Goal: Task Accomplishment & Management: Manage account settings

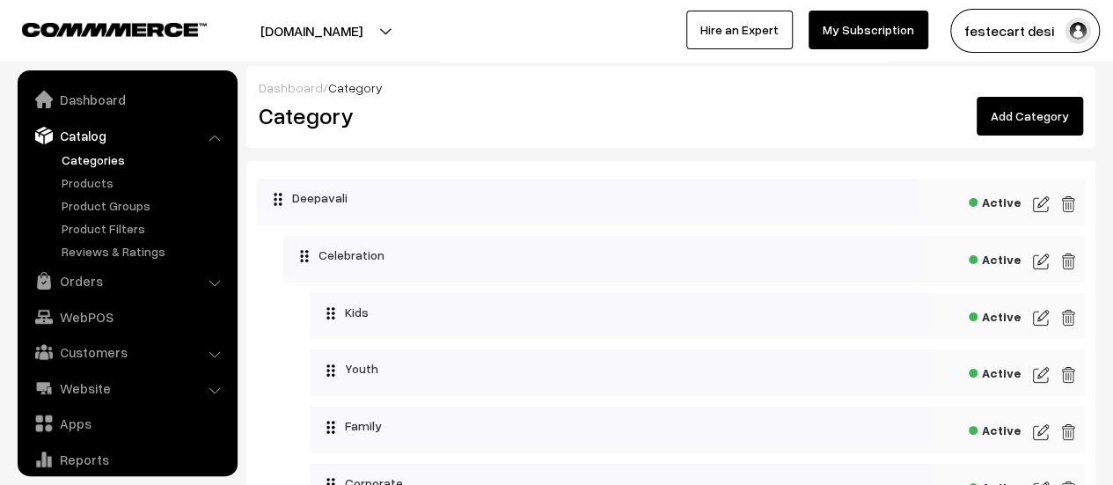
scroll to position [48, 0]
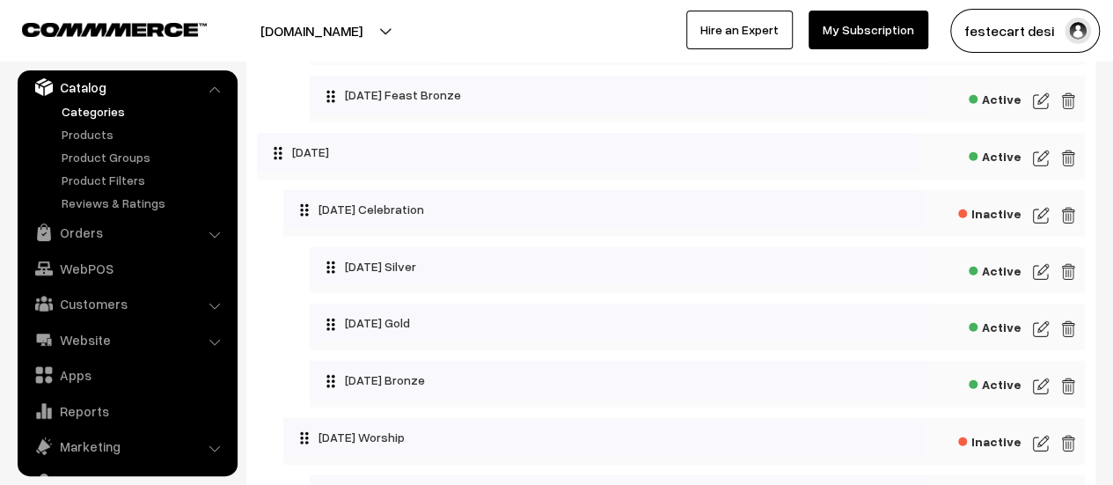
scroll to position [2314, 0]
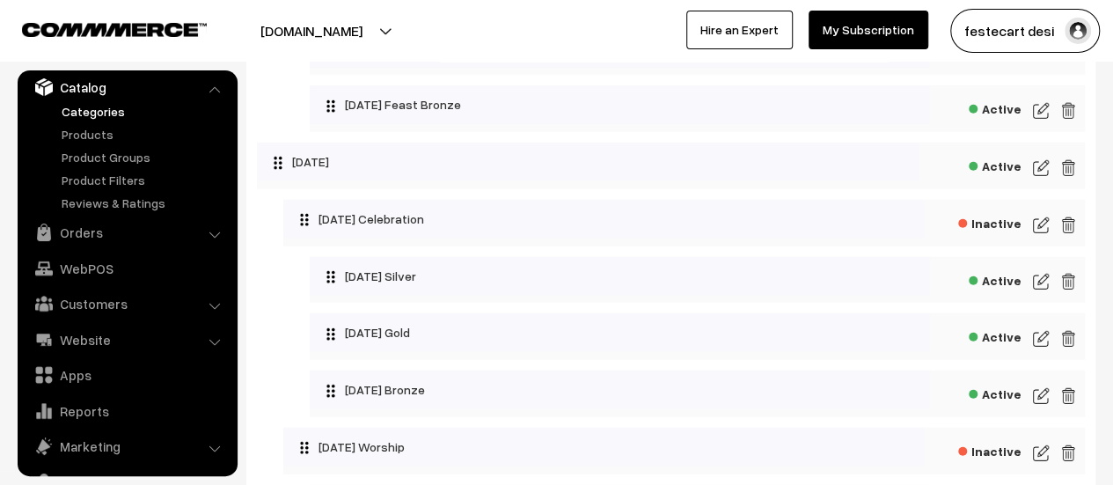
click at [1041, 179] on img at bounding box center [1041, 167] width 16 height 21
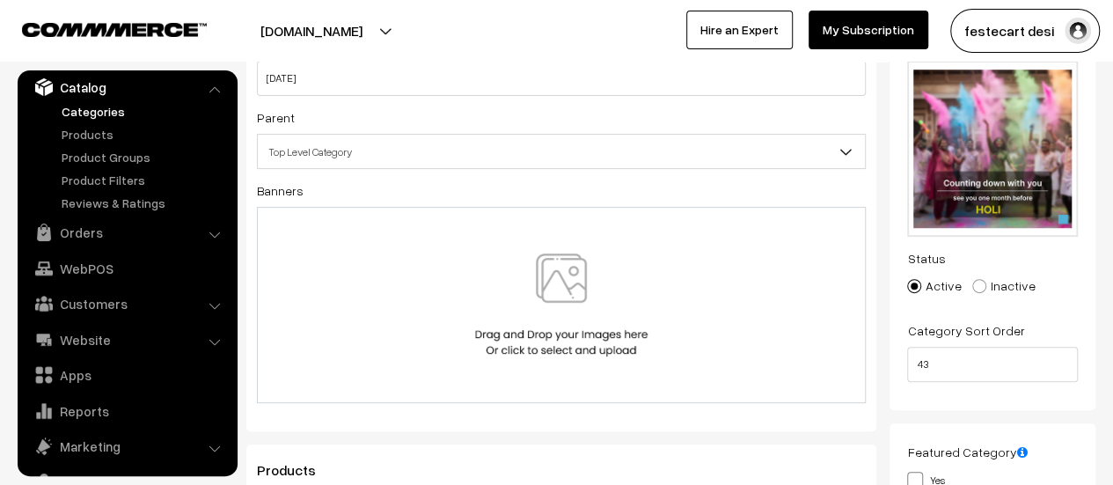
scroll to position [143, 0]
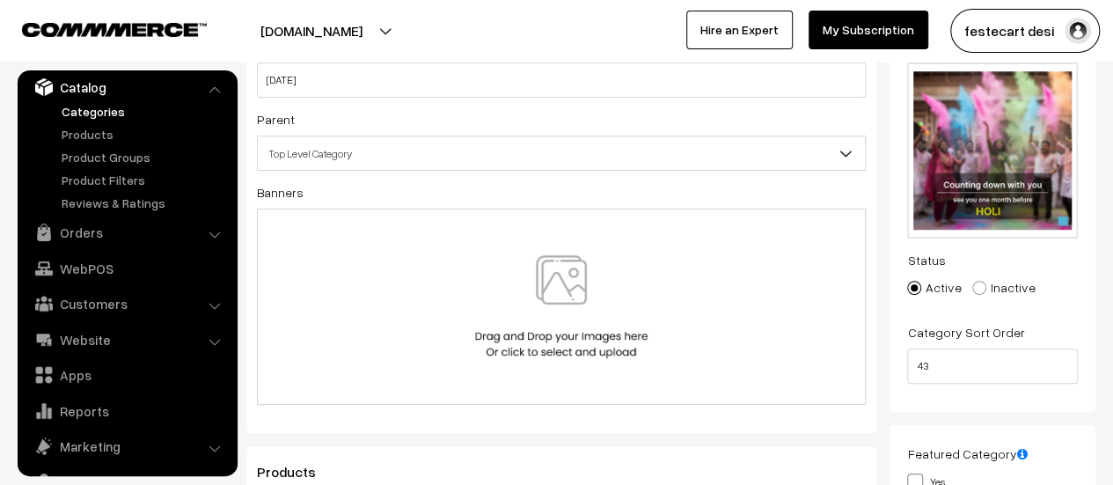
click at [582, 335] on img at bounding box center [561, 306] width 181 height 103
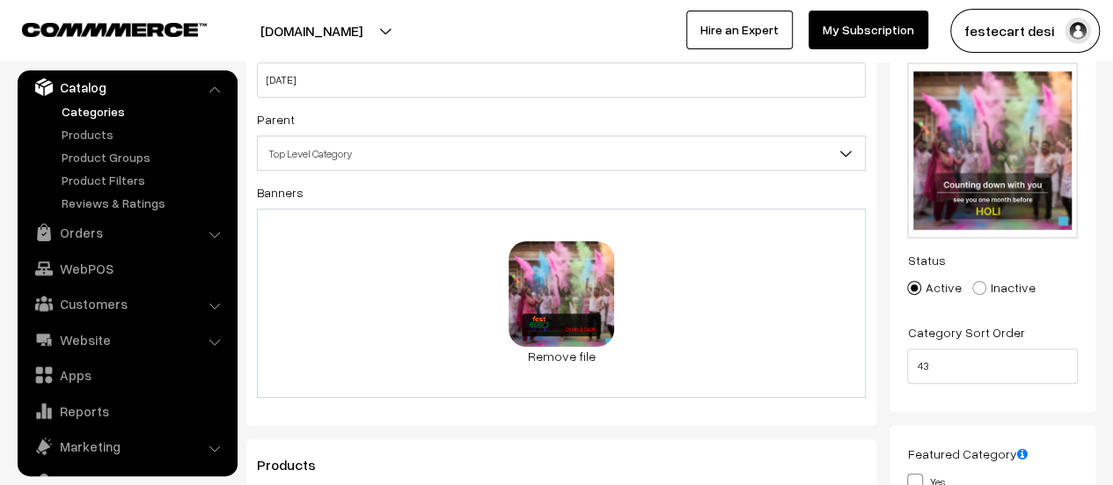
scroll to position [0, 0]
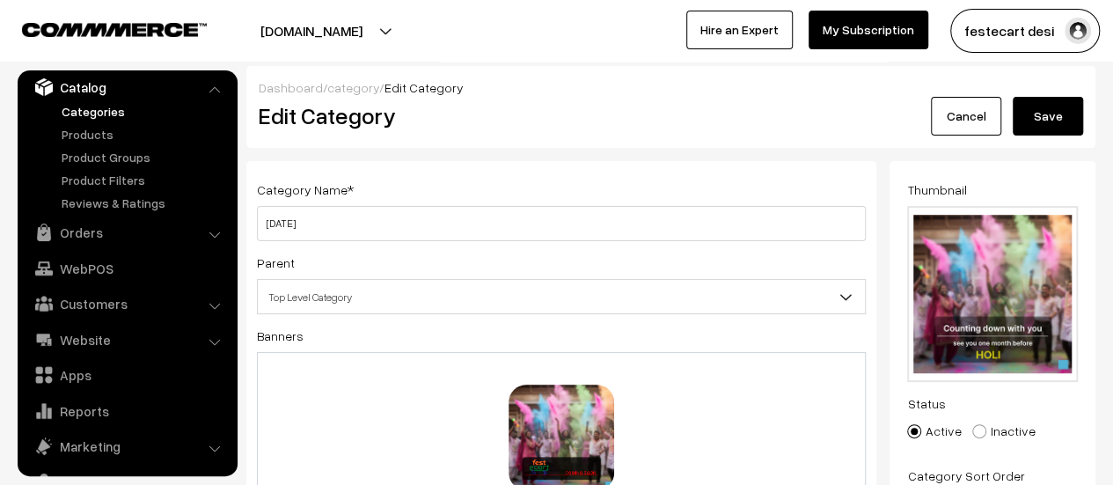
click at [1044, 121] on button "Save" at bounding box center [1047, 116] width 70 height 39
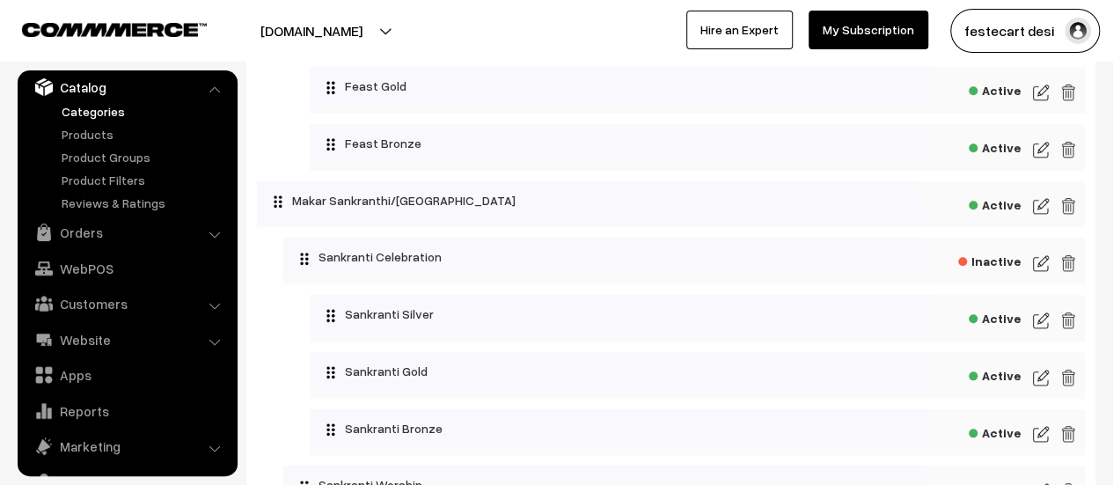
scroll to position [796, 0]
click at [1037, 207] on img at bounding box center [1041, 204] width 16 height 21
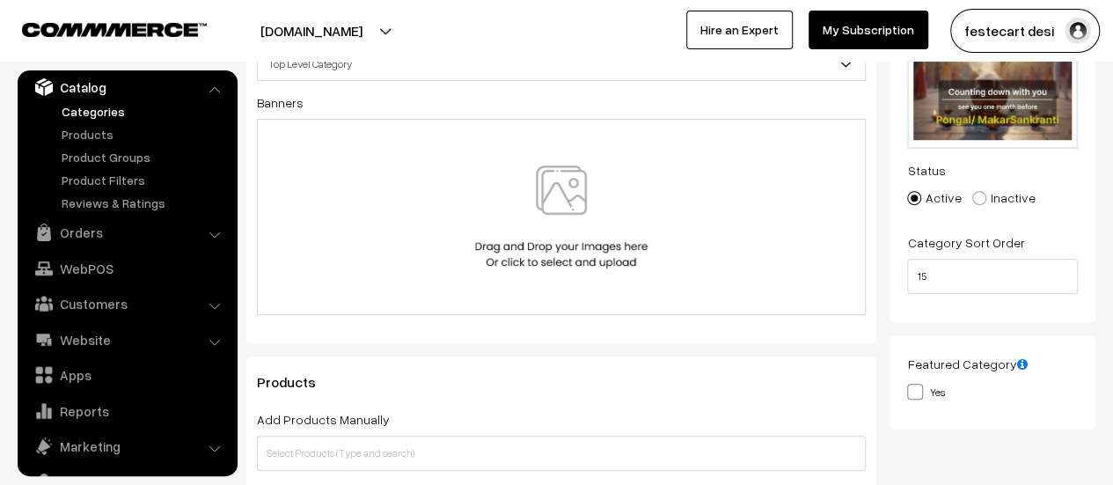
scroll to position [232, 0]
click at [557, 266] on img at bounding box center [561, 217] width 181 height 103
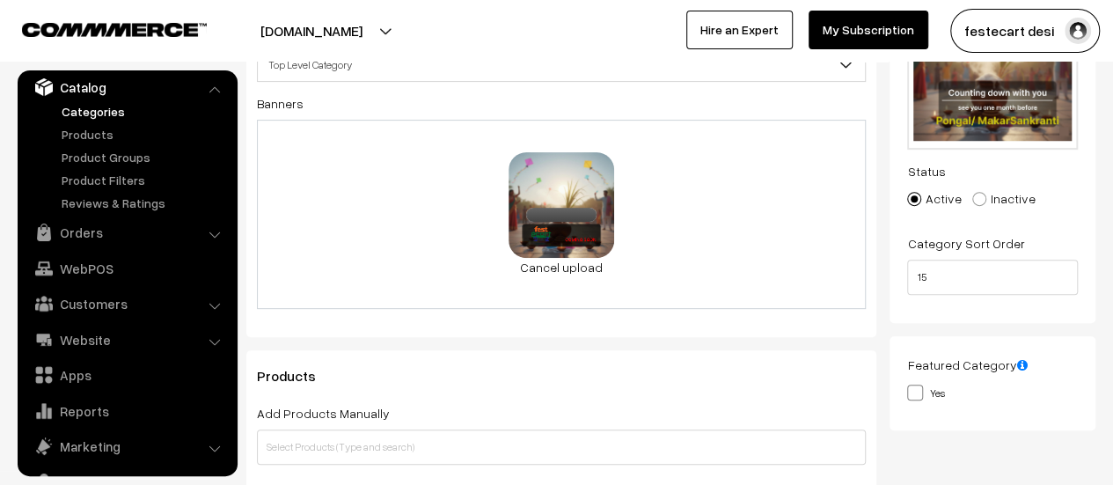
scroll to position [0, 0]
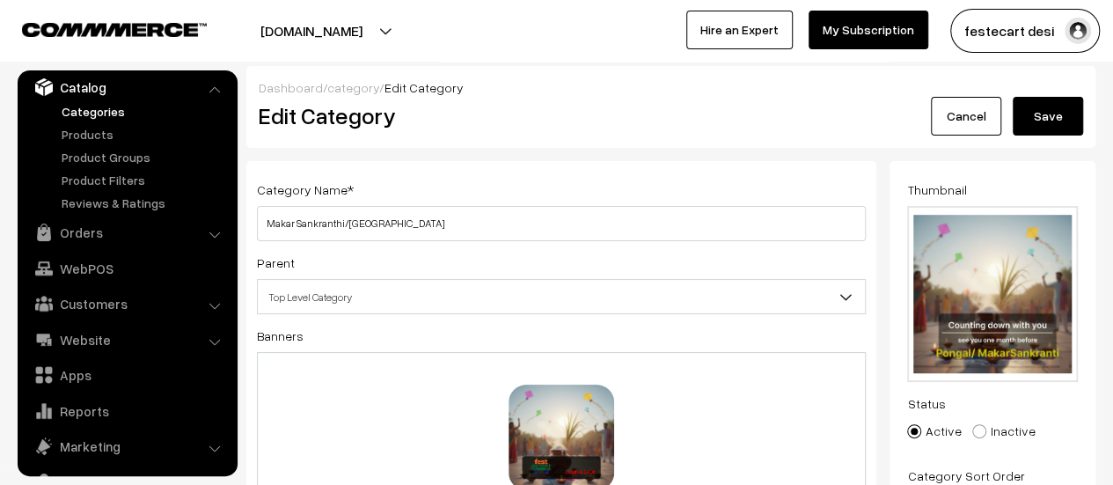
click at [1048, 113] on button "Save" at bounding box center [1047, 116] width 70 height 39
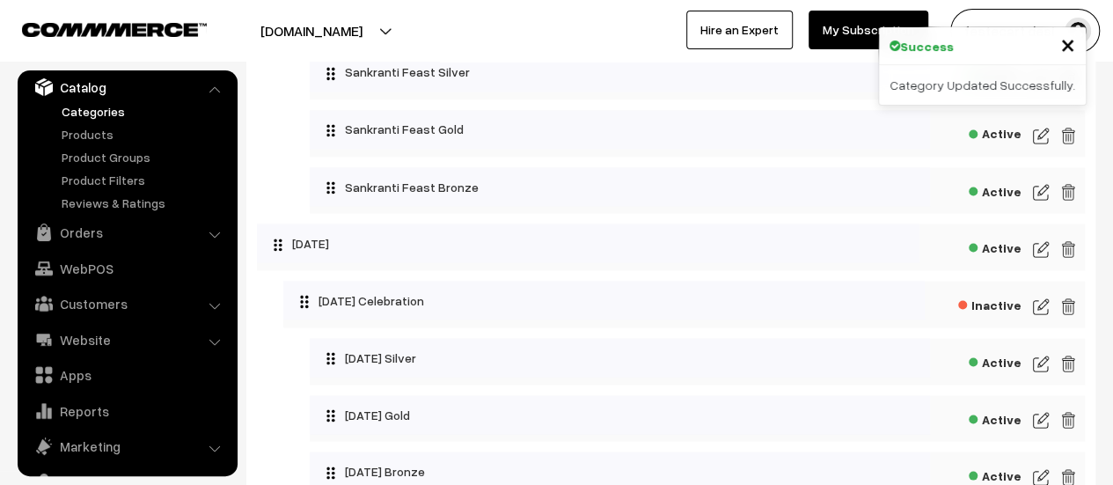
scroll to position [1494, 0]
click at [1038, 256] on img at bounding box center [1041, 247] width 16 height 21
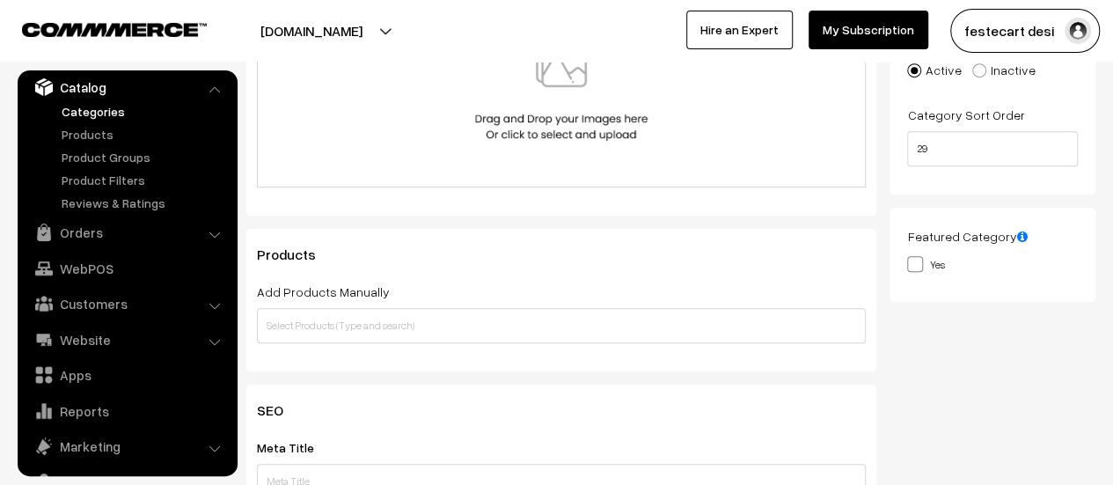
scroll to position [363, 0]
click at [558, 142] on div at bounding box center [561, 87] width 609 height 196
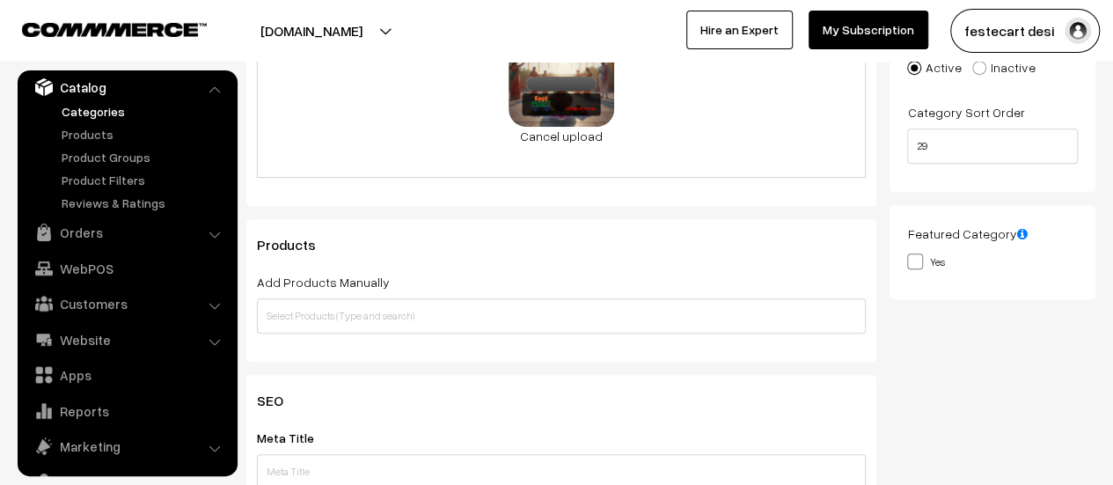
scroll to position [0, 0]
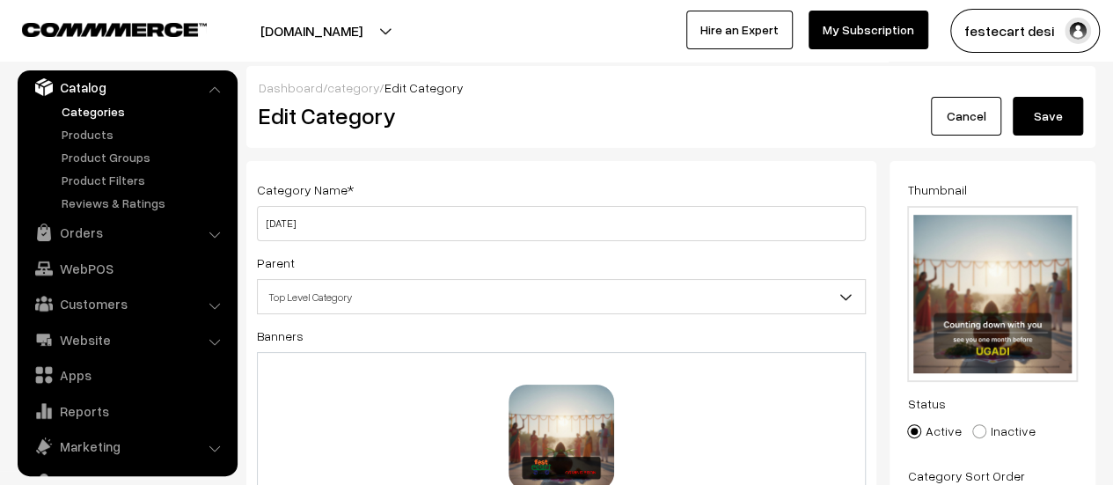
click at [1048, 112] on button "Save" at bounding box center [1047, 116] width 70 height 39
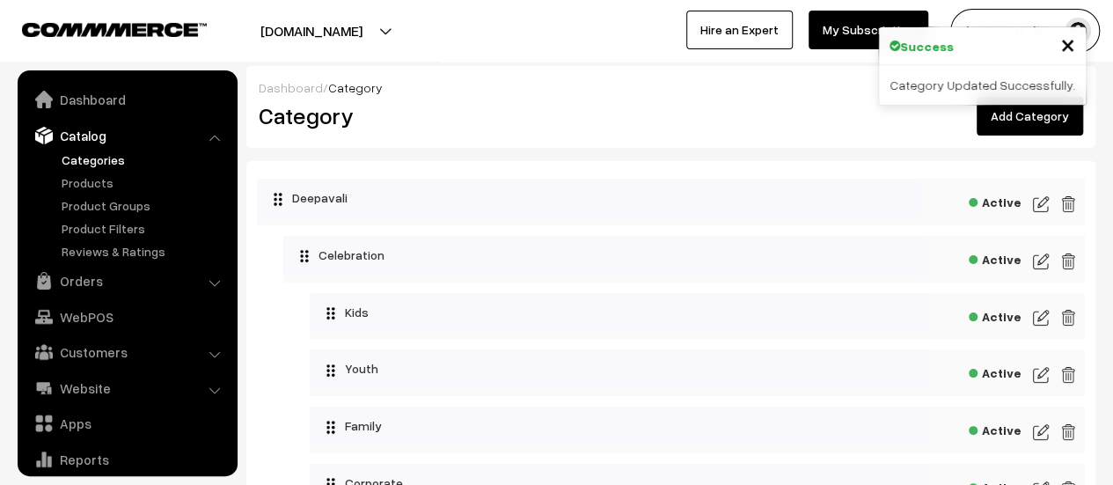
scroll to position [48, 0]
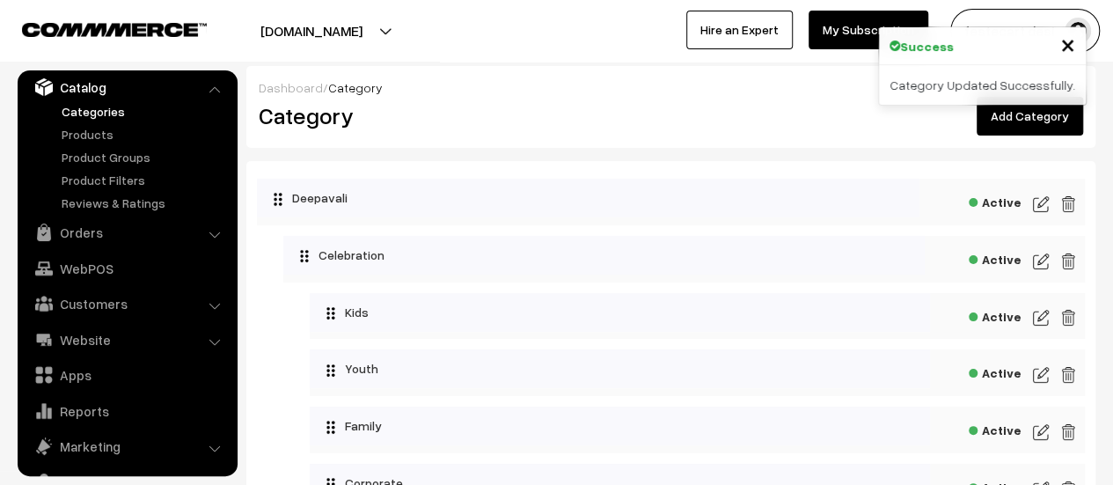
click at [1063, 47] on span "×" at bounding box center [1067, 43] width 15 height 33
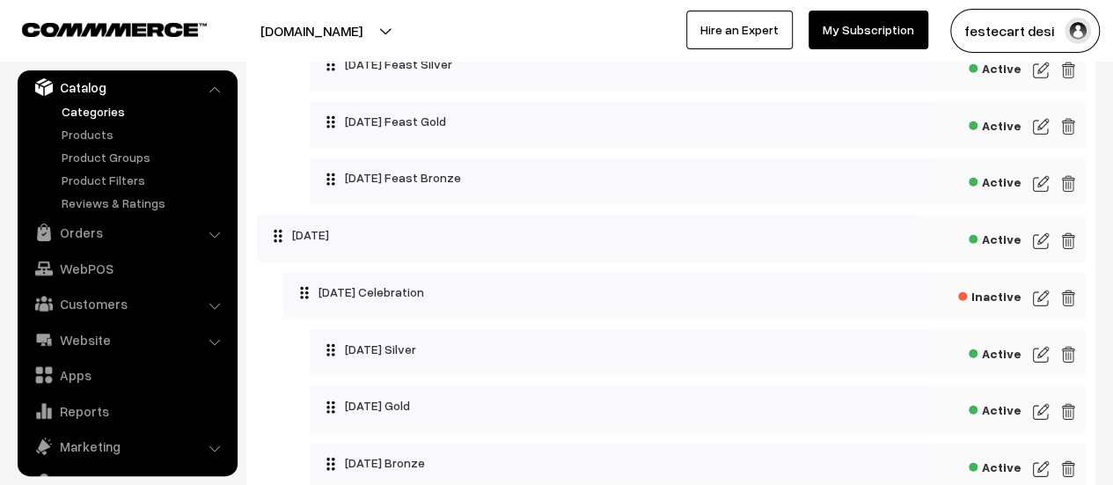
scroll to position [2234, 0]
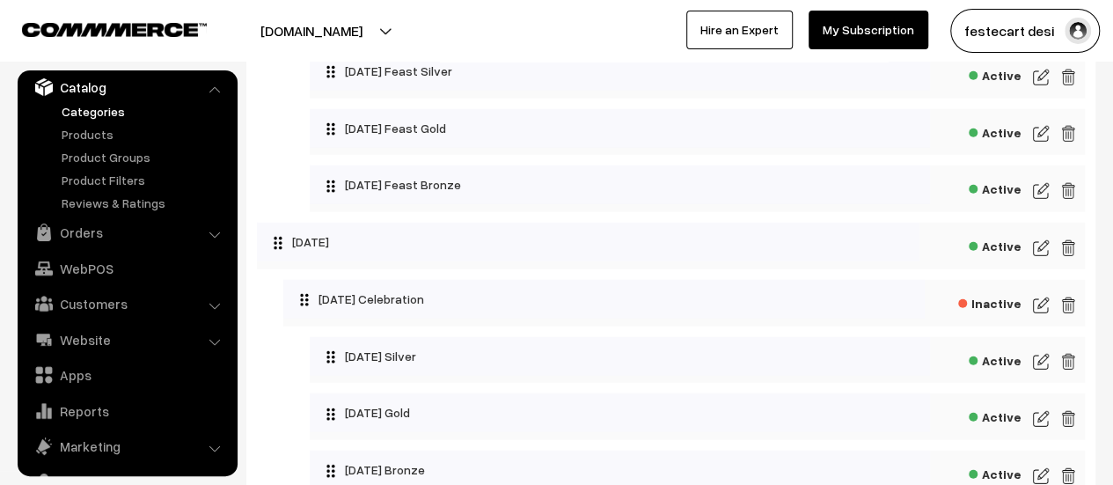
click at [1036, 259] on img at bounding box center [1041, 247] width 16 height 21
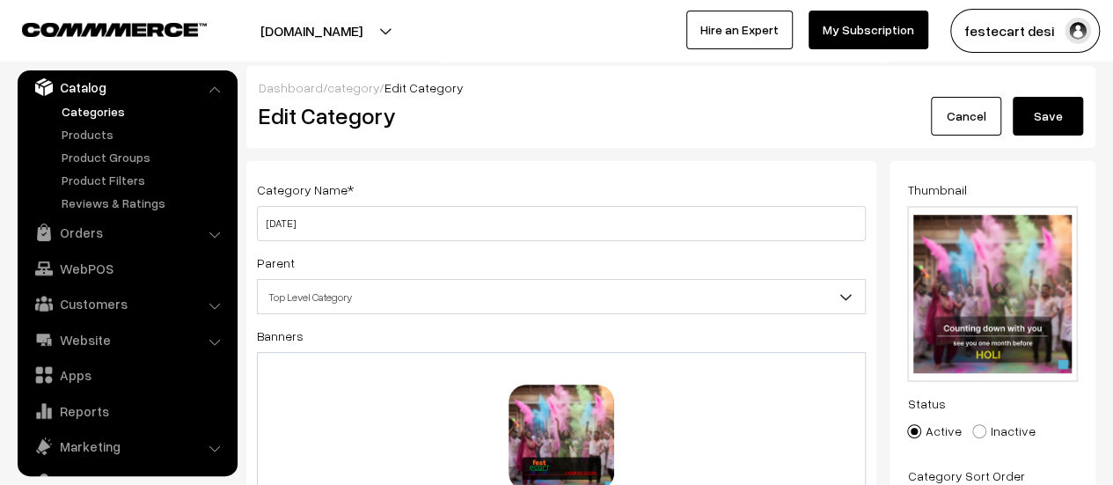
click at [1045, 115] on button "Save" at bounding box center [1047, 116] width 70 height 39
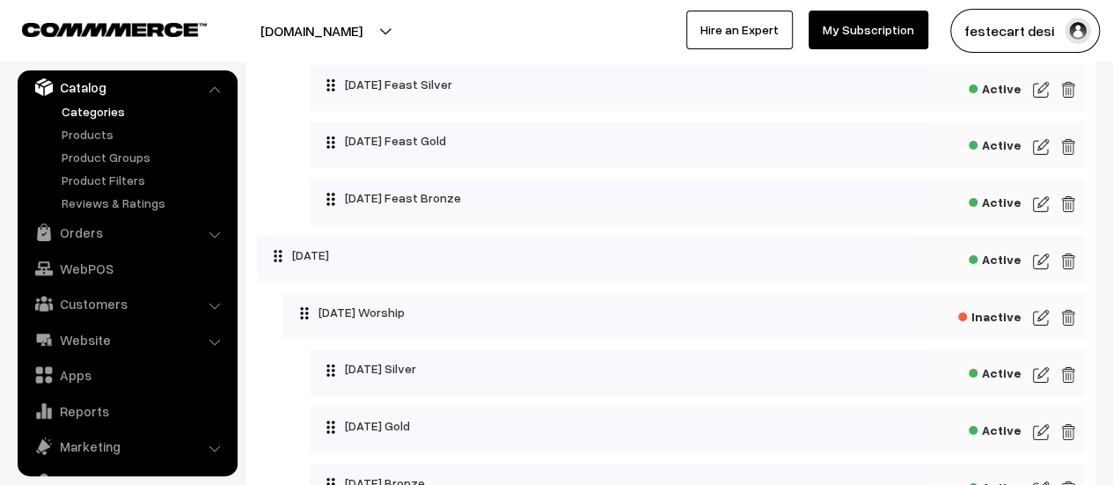
scroll to position [2964, 0]
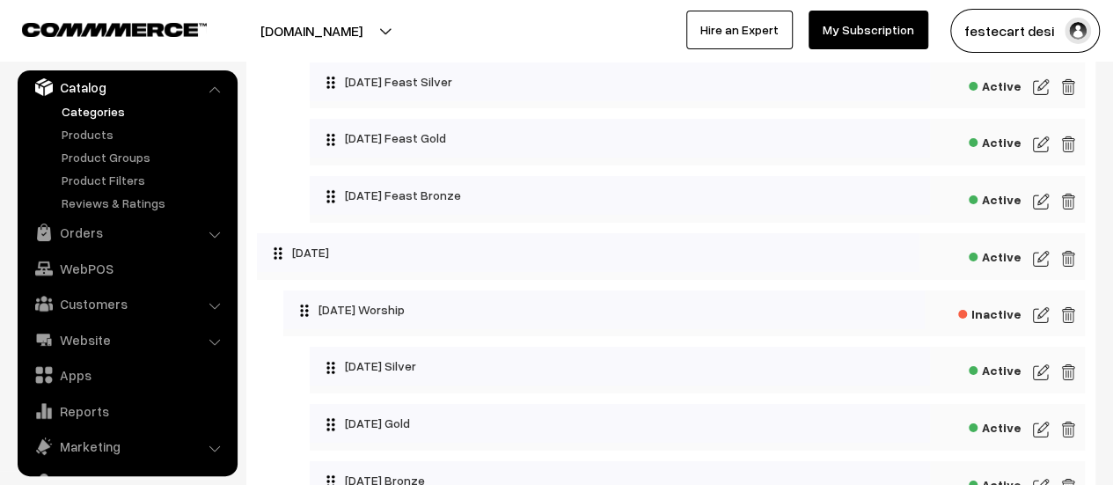
click at [1038, 269] on img at bounding box center [1041, 258] width 16 height 21
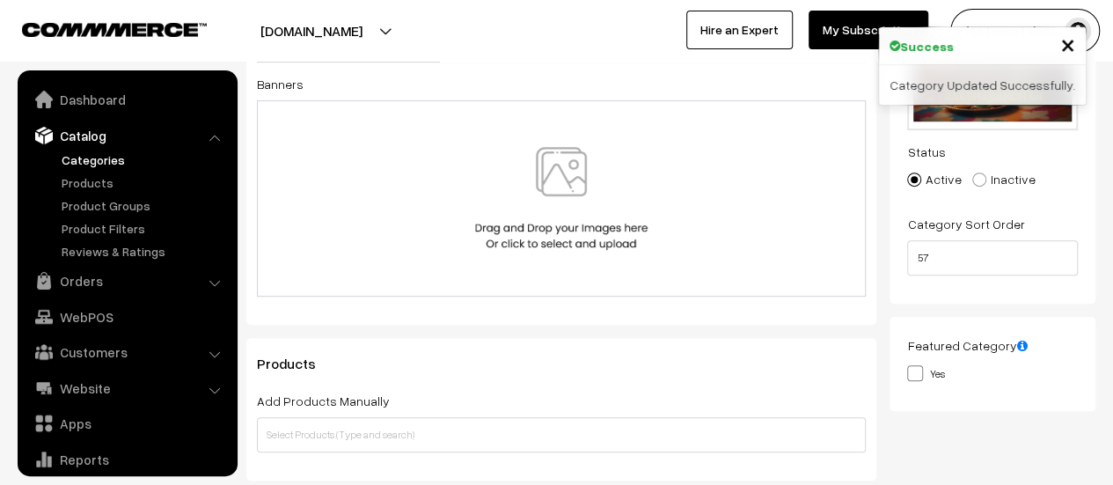
scroll to position [48, 0]
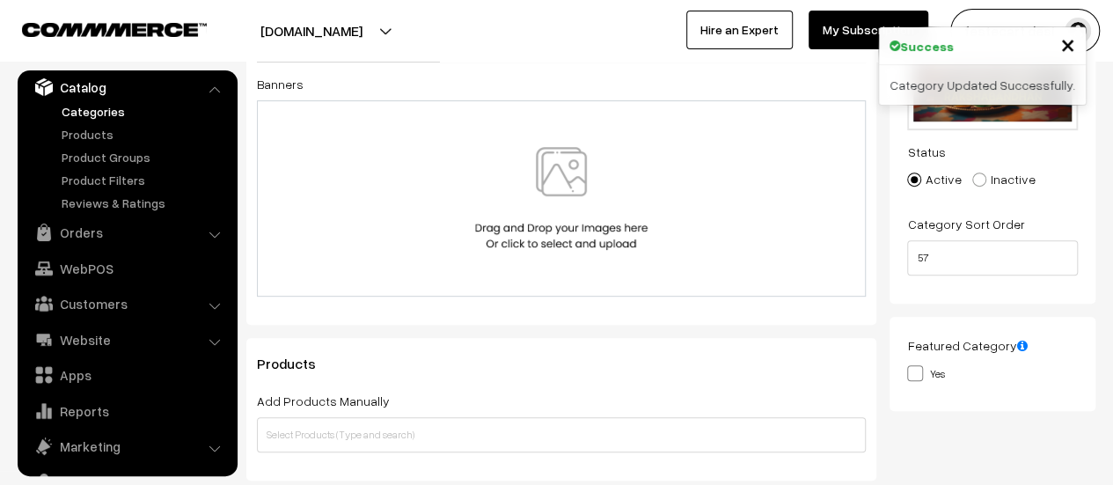
click at [586, 222] on img at bounding box center [561, 198] width 181 height 103
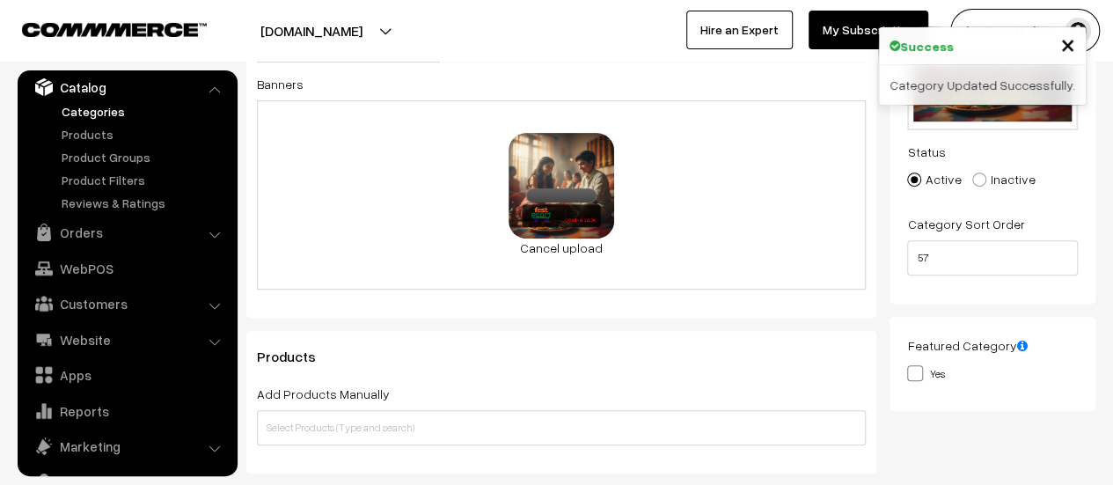
scroll to position [0, 0]
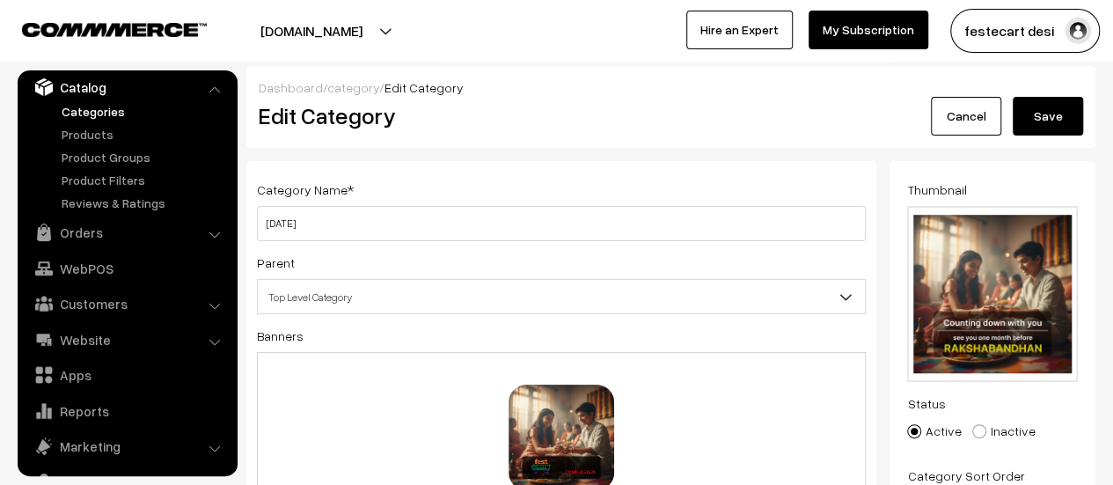
click at [1049, 121] on button "Save" at bounding box center [1047, 116] width 70 height 39
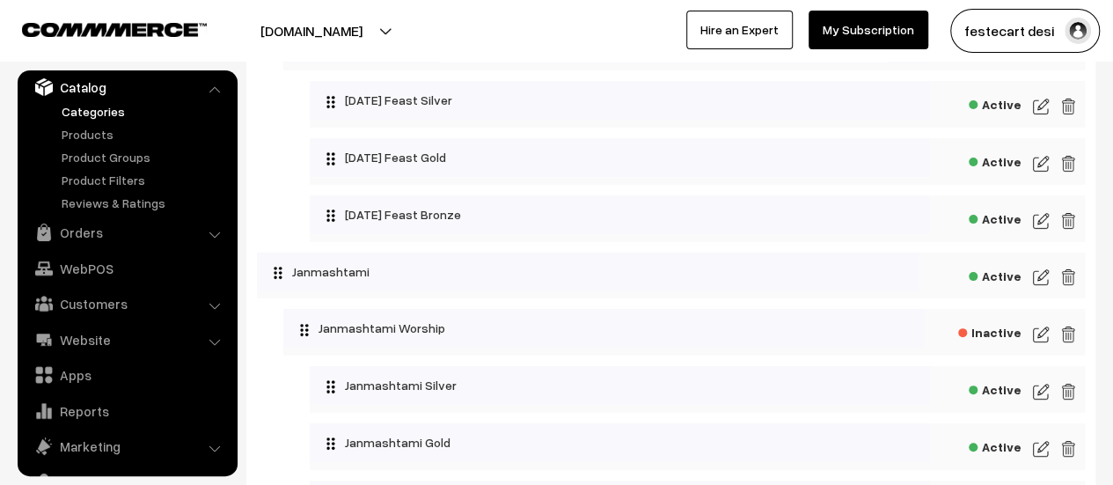
scroll to position [3459, 0]
click at [1036, 286] on img at bounding box center [1041, 275] width 16 height 21
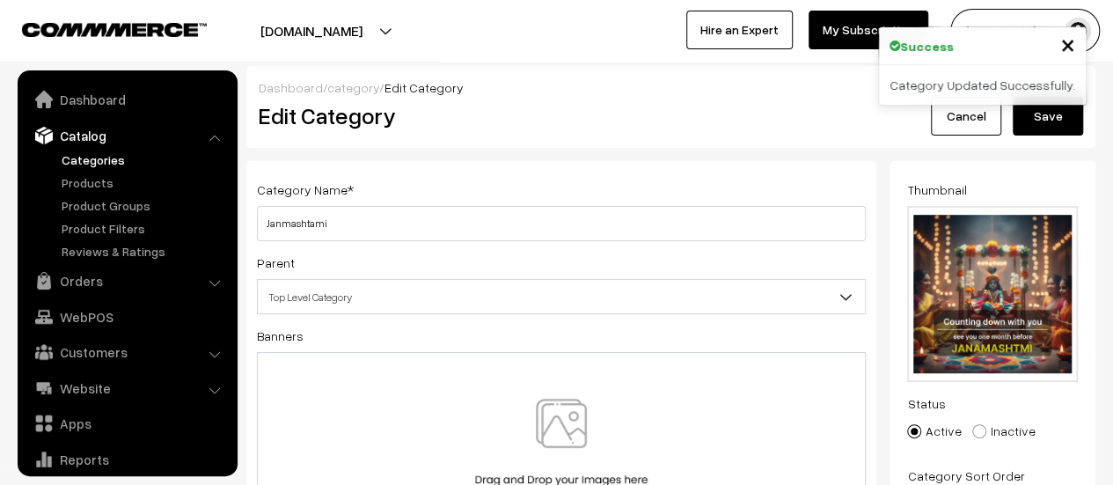
scroll to position [48, 0]
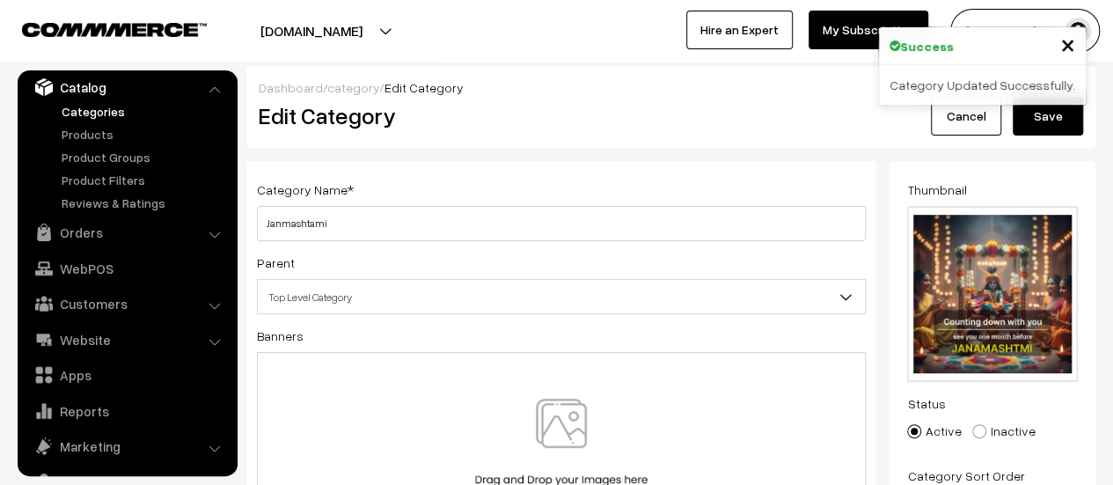
click at [542, 431] on img at bounding box center [561, 449] width 181 height 103
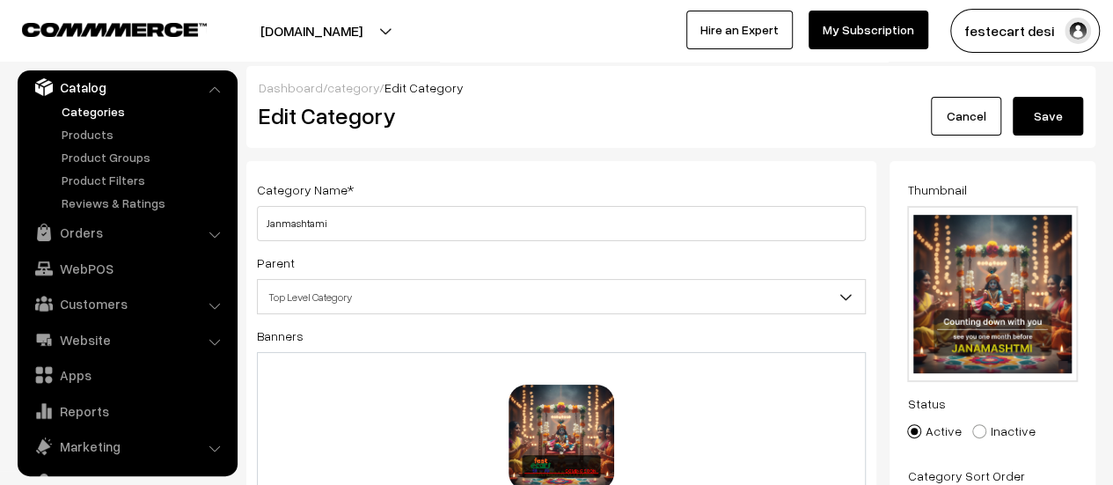
click at [1065, 113] on button "Save" at bounding box center [1047, 116] width 70 height 39
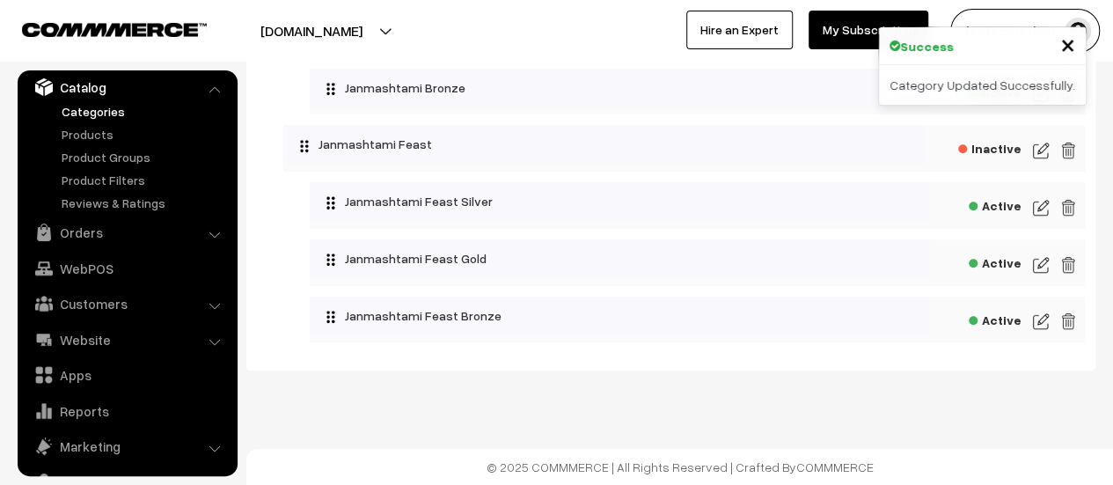
scroll to position [3890, 0]
